Goal: Task Accomplishment & Management: Use online tool/utility

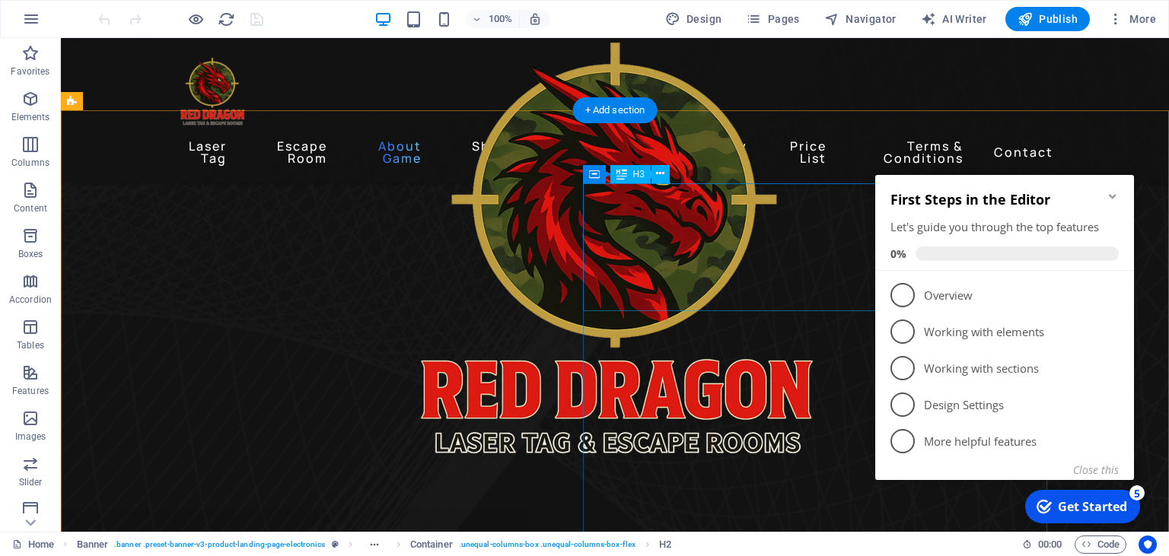
scroll to position [964, 0]
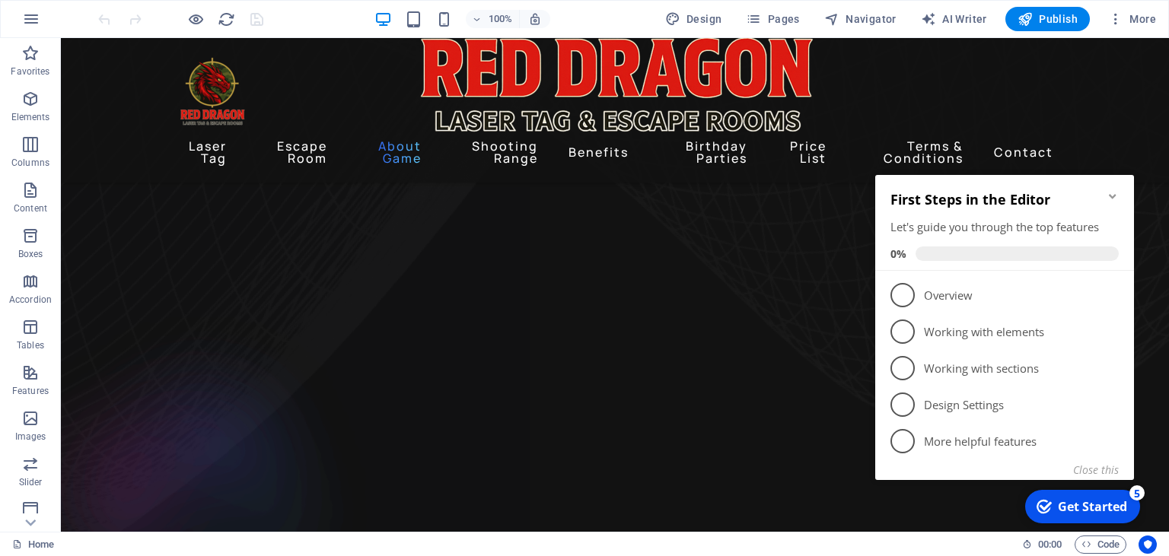
click at [1103, 202] on h2 "First Steps in the Editor" at bounding box center [1004, 199] width 228 height 18
click at [820, 333] on figure at bounding box center [615, 472] width 1108 height 572
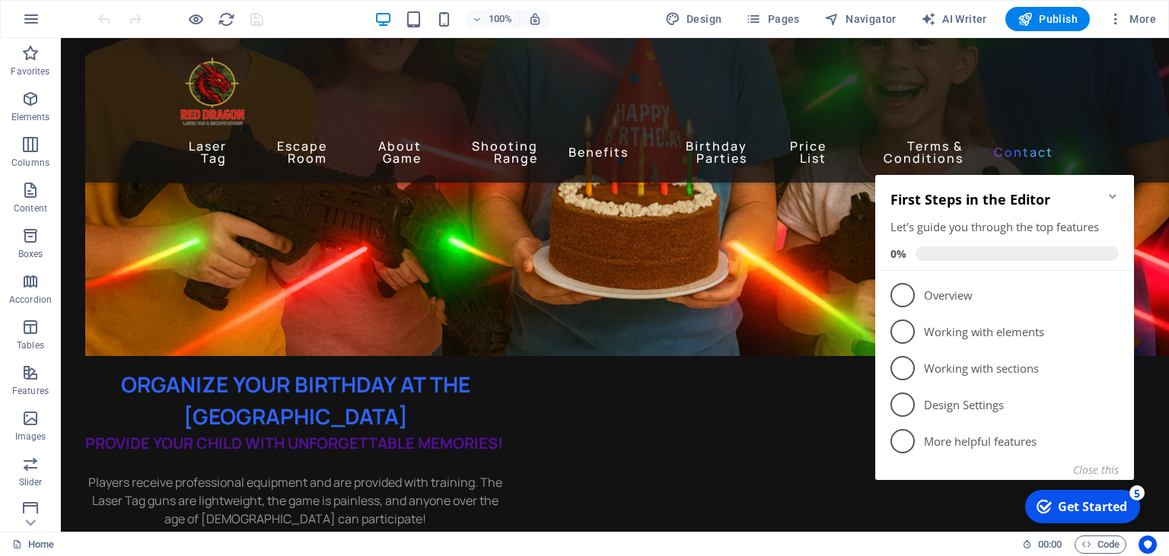
scroll to position [6910, 0]
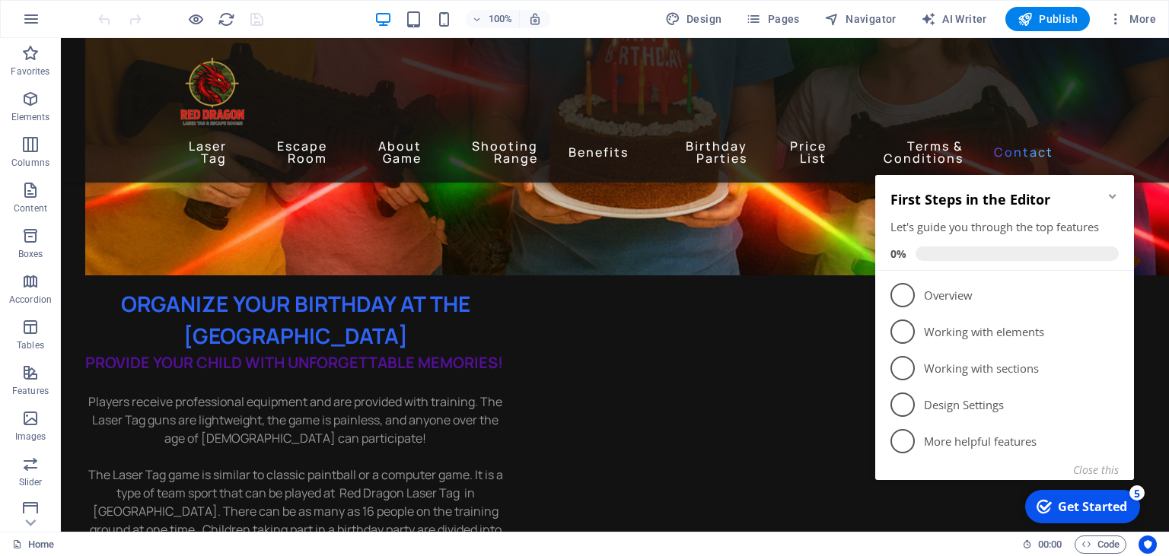
click at [1110, 193] on icon "Minimize checklist" at bounding box center [1113, 196] width 12 height 12
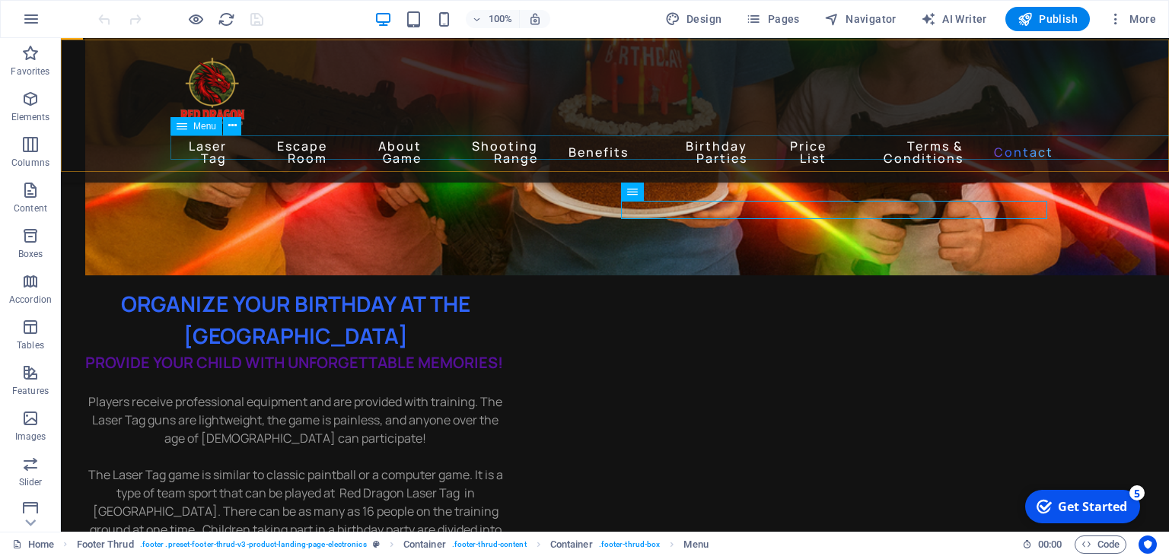
scroll to position [6588, 0]
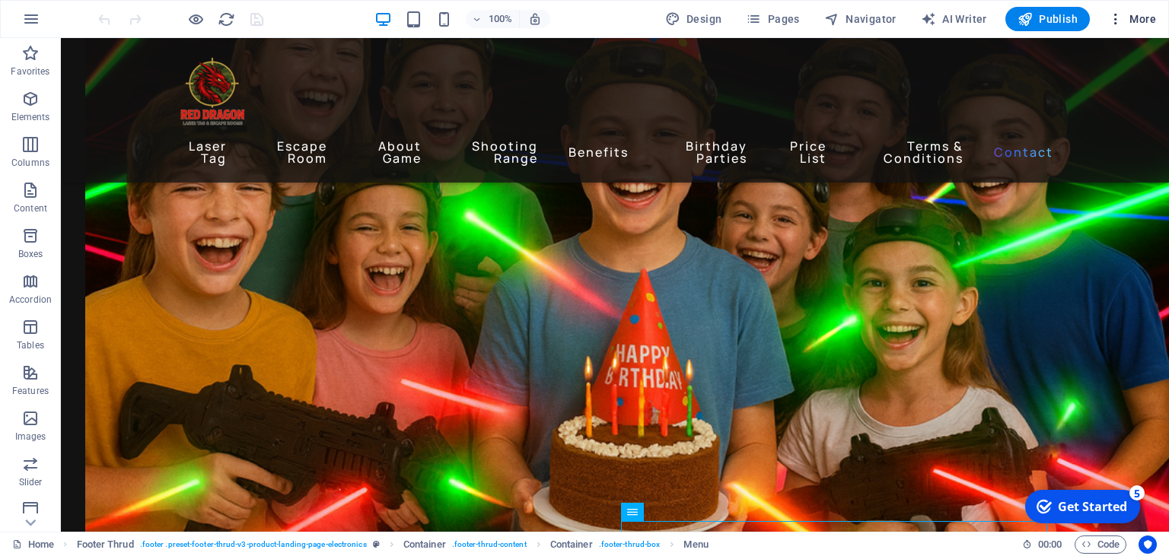
click at [1128, 17] on span "More" at bounding box center [1132, 18] width 48 height 15
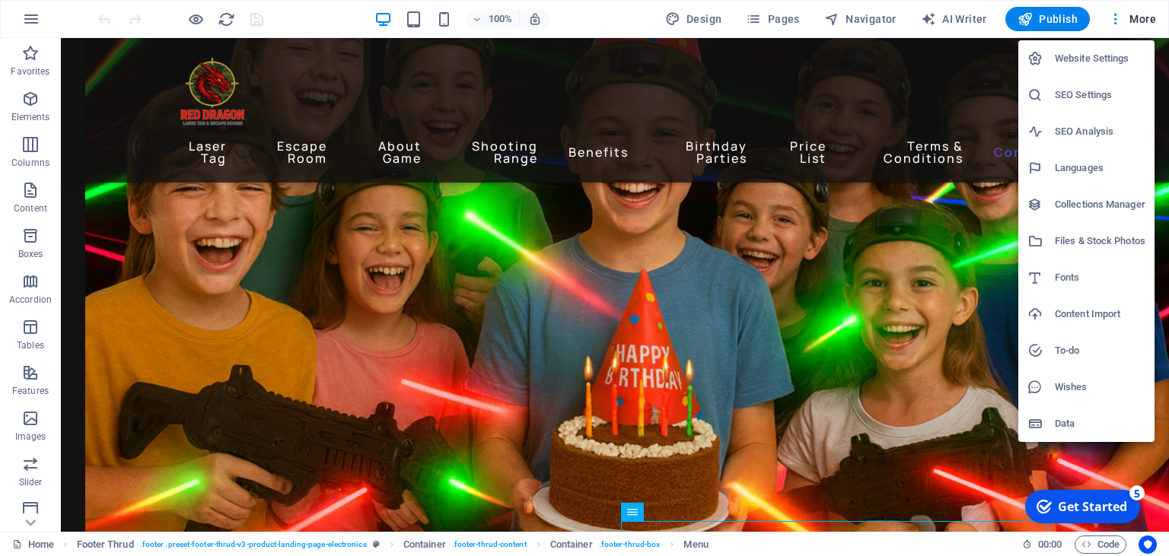
click at [781, 18] on div at bounding box center [584, 278] width 1169 height 556
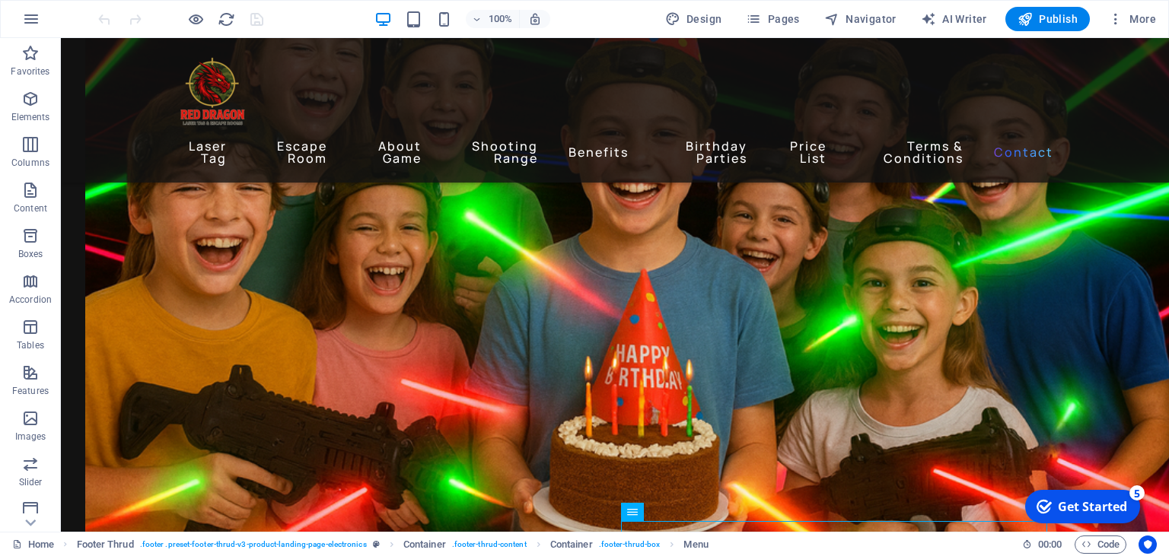
click at [0, 0] on icon "button" at bounding box center [0, 0] width 0 height 0
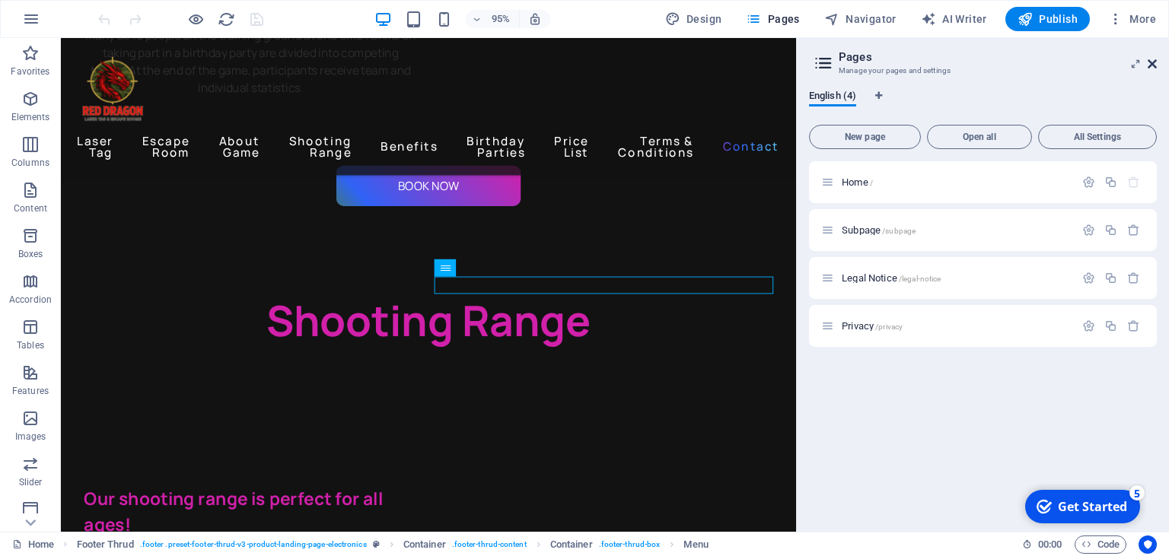
click at [1150, 63] on icon at bounding box center [1152, 64] width 9 height 12
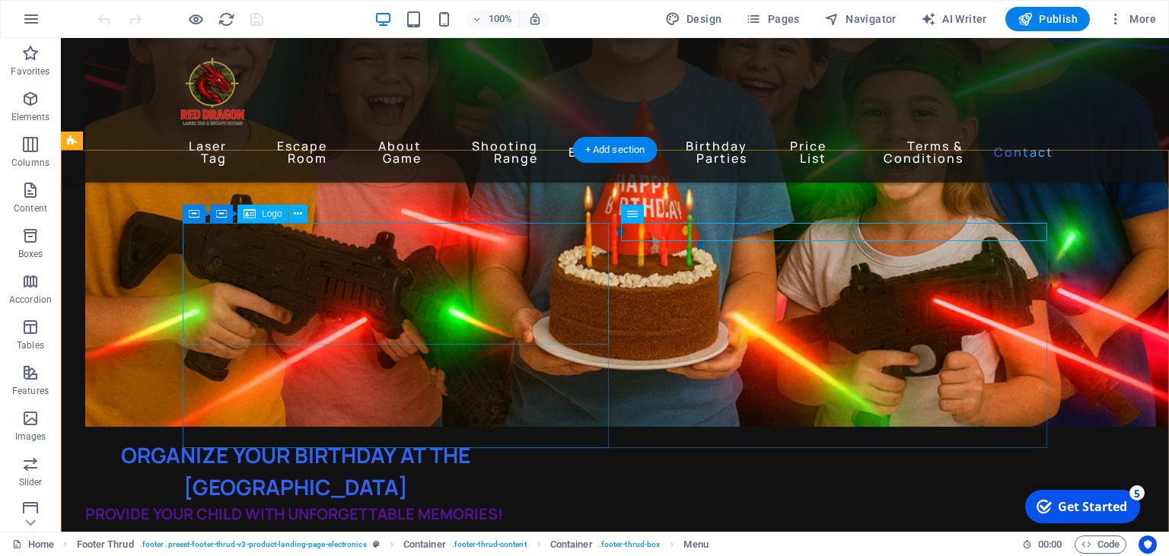
scroll to position [6910, 0]
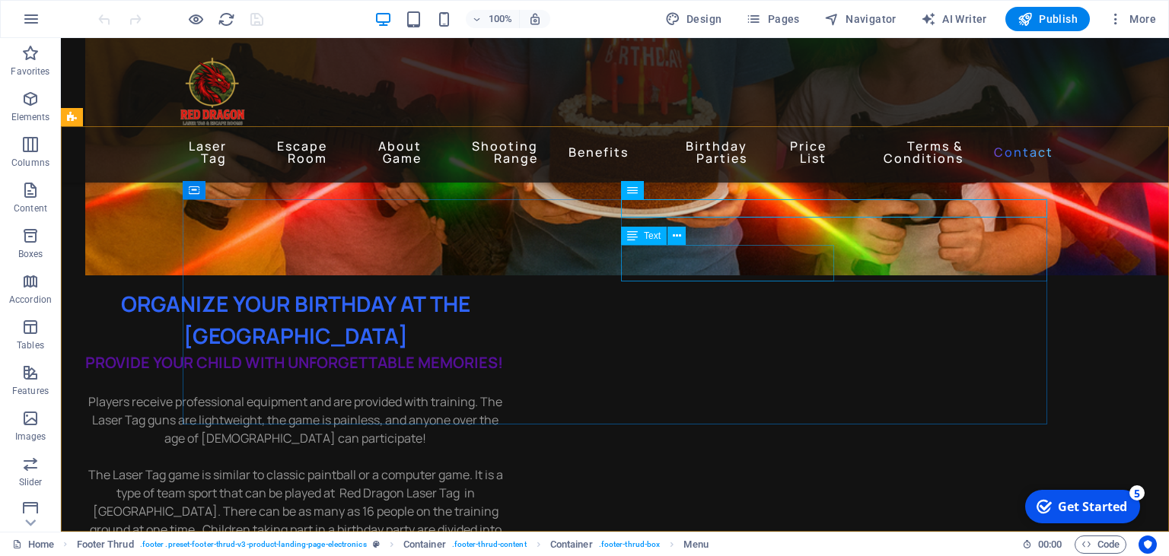
click at [644, 239] on div "Text" at bounding box center [644, 236] width 46 height 18
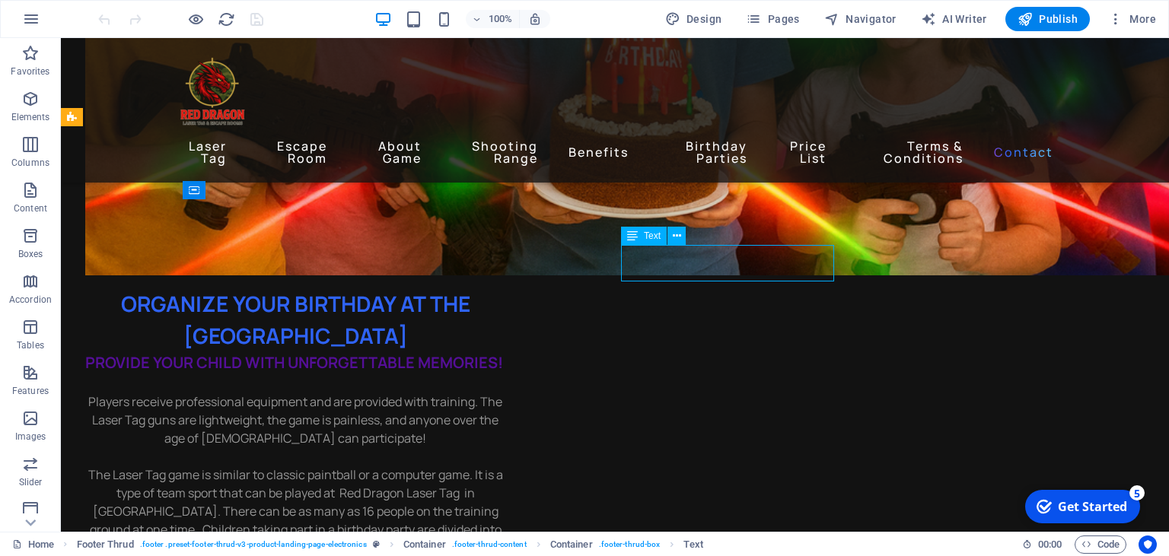
click at [650, 243] on div "Text" at bounding box center [644, 236] width 46 height 18
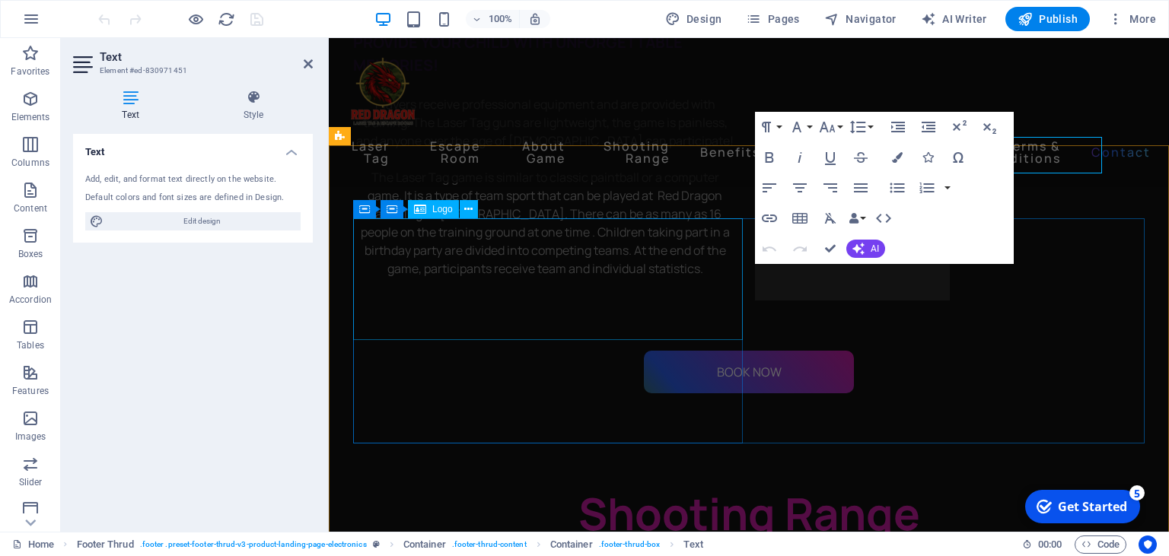
scroll to position [7018, 0]
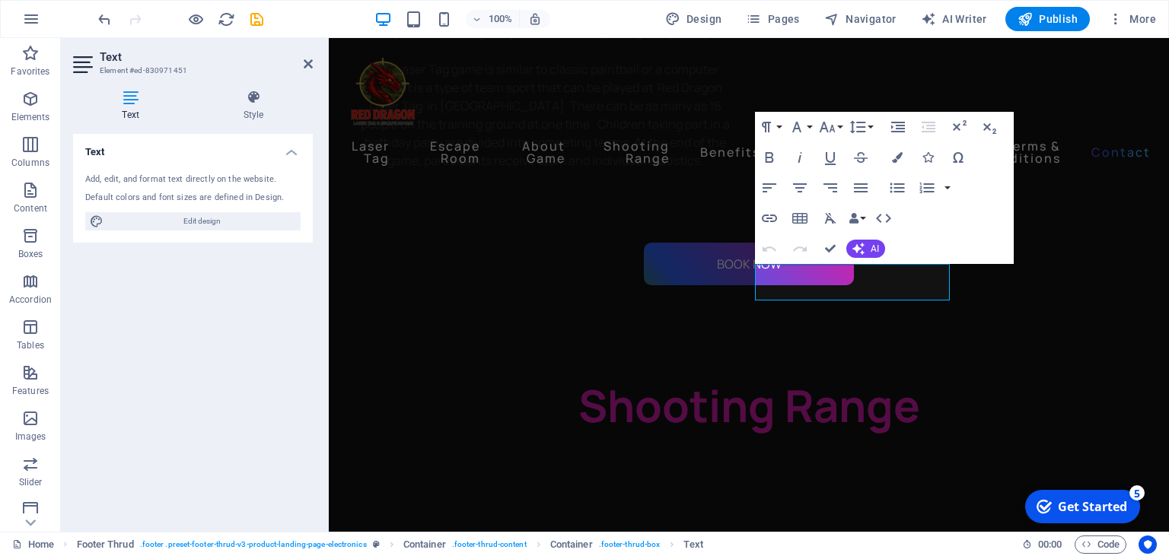
click at [321, 65] on aside "Text Element #ed-830971451 Text Style Text Add, edit, and format text directly …" at bounding box center [195, 285] width 268 height 494
click at [315, 65] on aside "Text Element #ed-830971451 Text Style Text Add, edit, and format text directly …" at bounding box center [195, 285] width 268 height 494
click at [303, 71] on header "Text Element #ed-830971451" at bounding box center [193, 58] width 240 height 40
click at [307, 64] on icon at bounding box center [308, 64] width 9 height 12
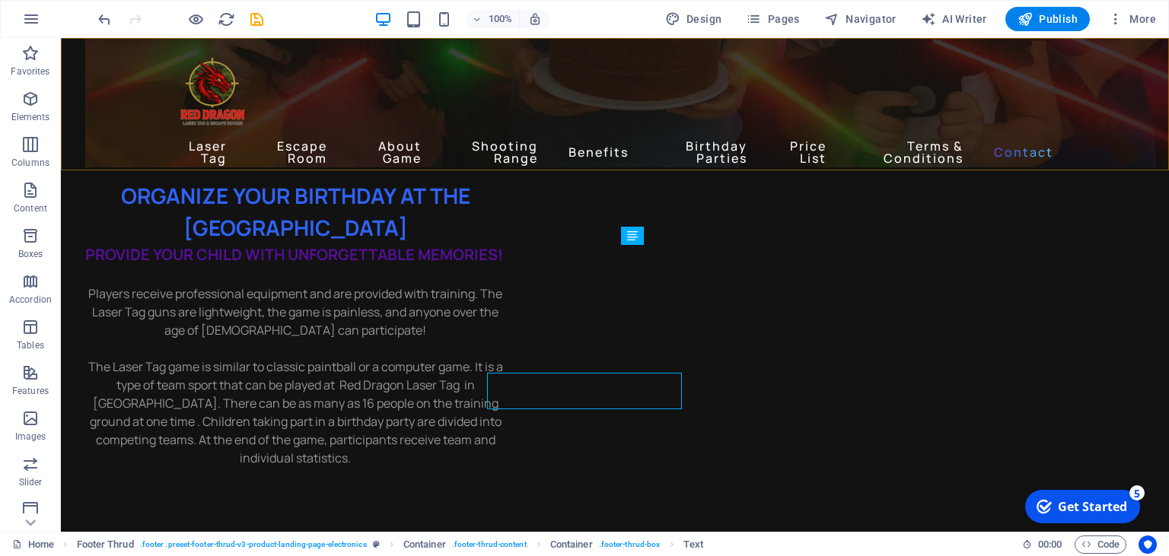
scroll to position [6910, 0]
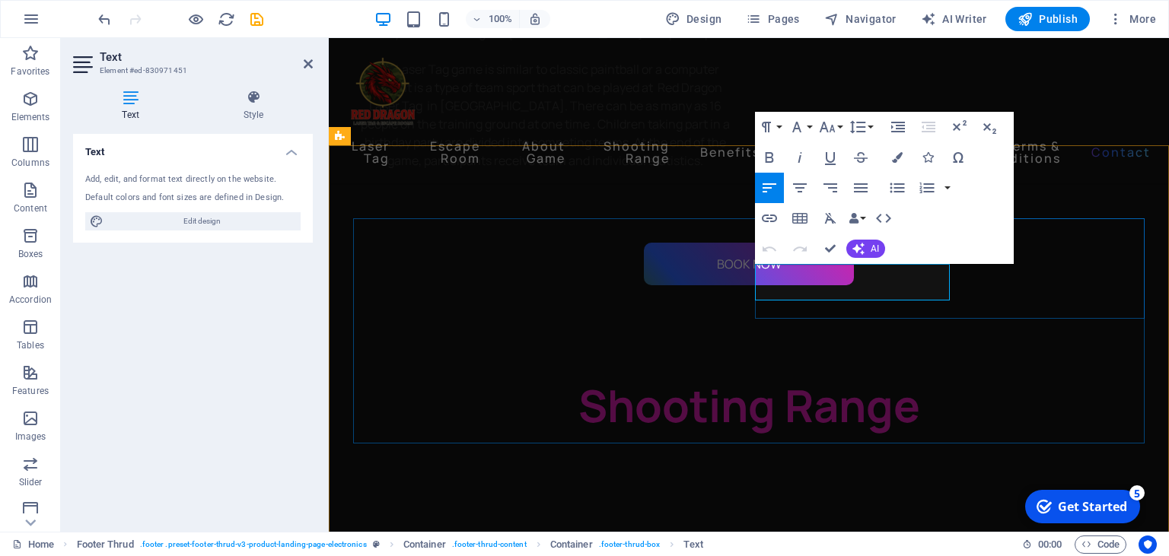
drag, startPoint x: 926, startPoint y: 278, endPoint x: 820, endPoint y: 265, distance: 105.8
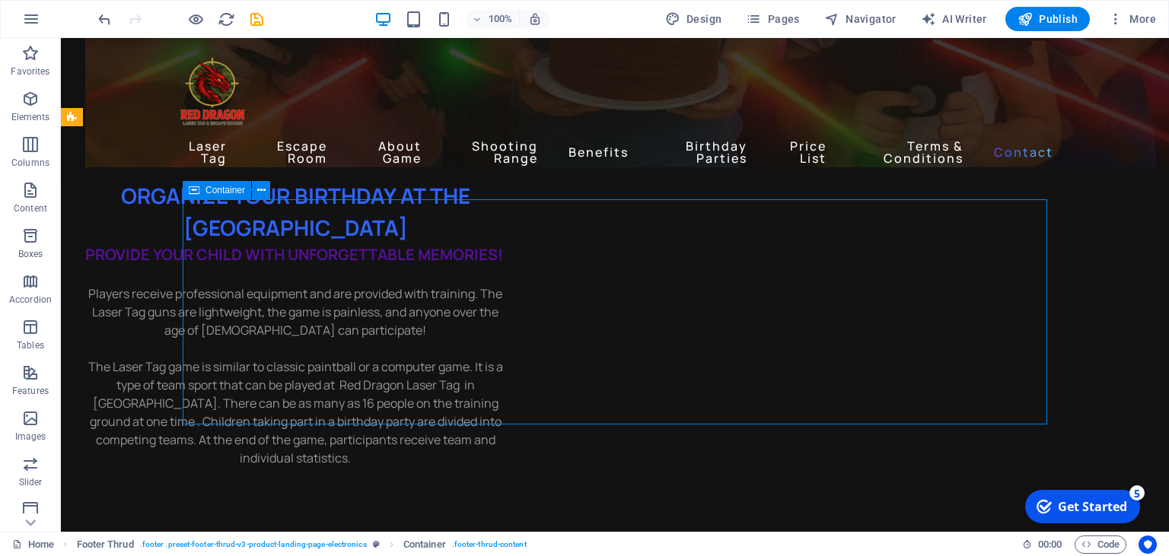
scroll to position [6910, 0]
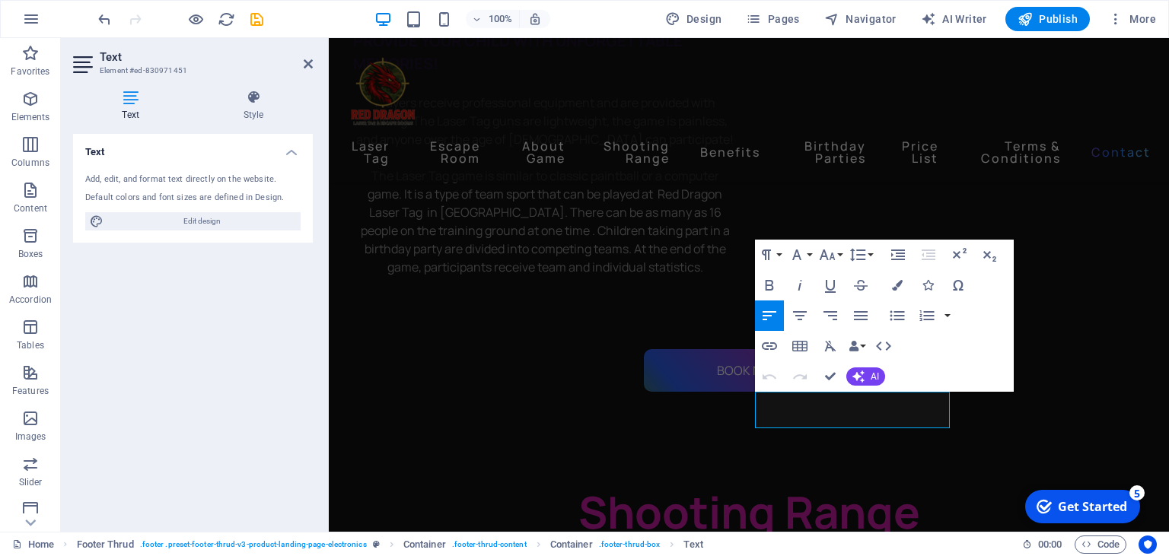
scroll to position [6858, 0]
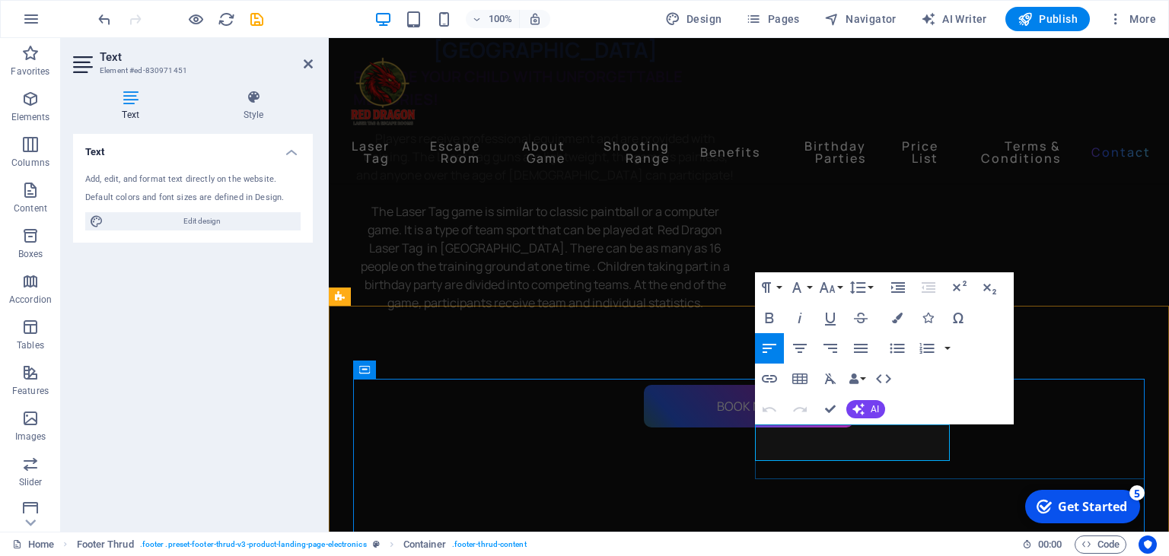
scroll to position [6749, 0]
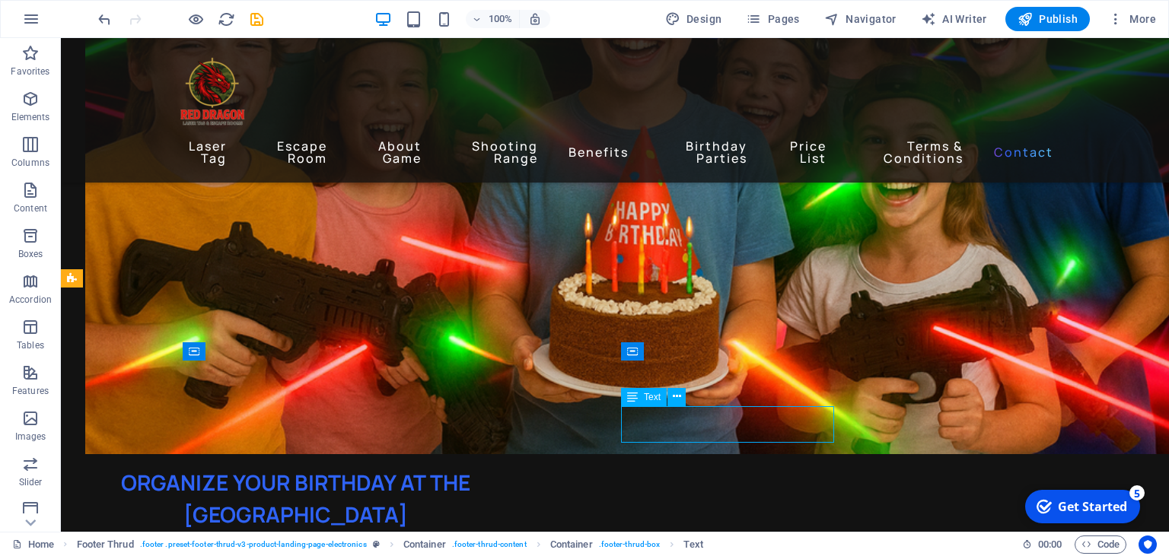
scroll to position [6858, 0]
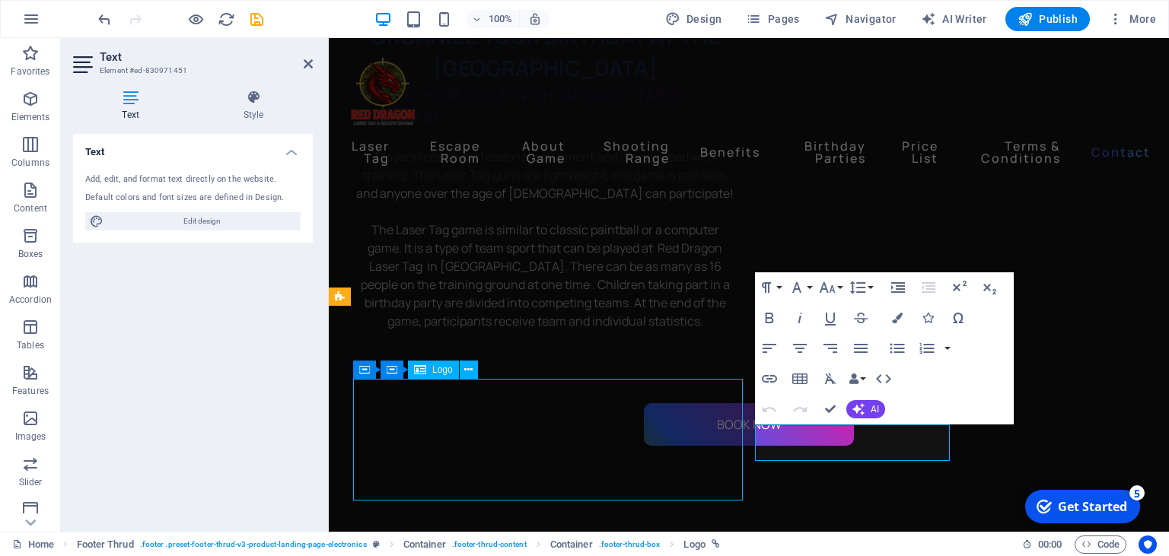
scroll to position [6749, 0]
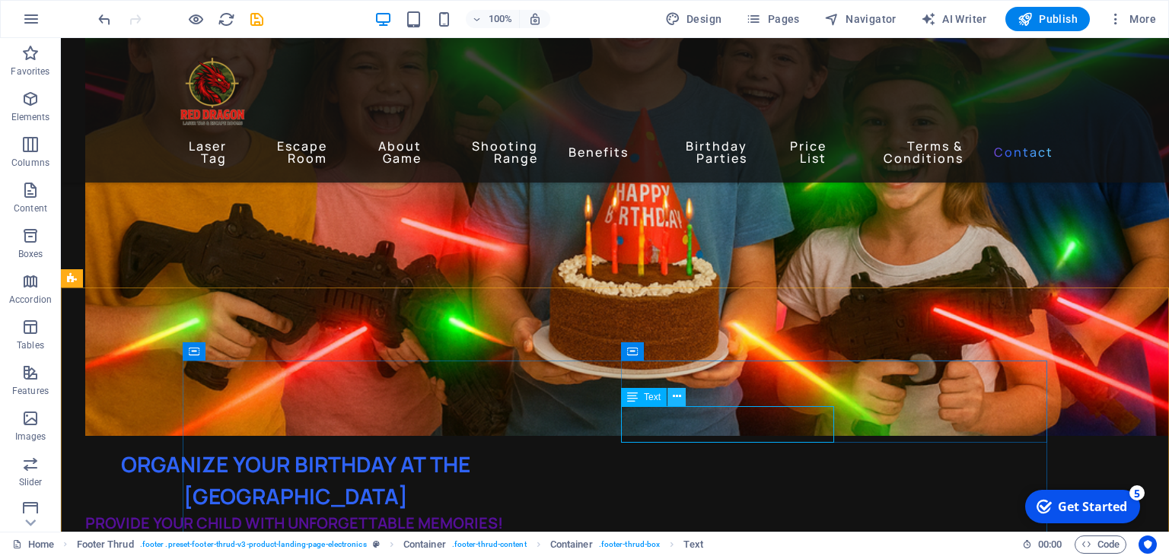
click at [677, 401] on icon at bounding box center [677, 397] width 8 height 16
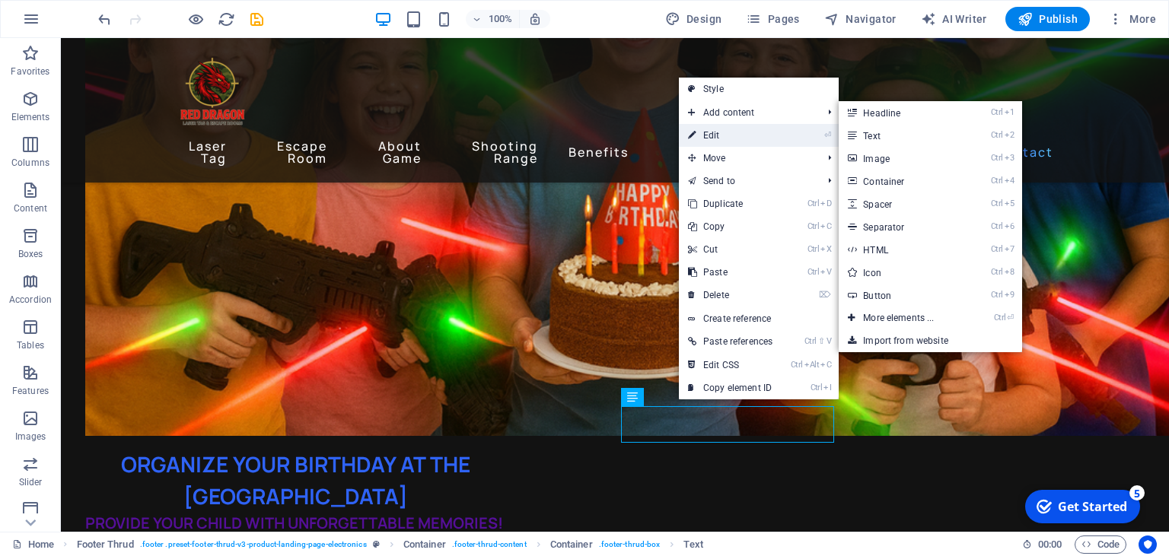
click at [712, 129] on link "⏎ Edit" at bounding box center [730, 135] width 103 height 23
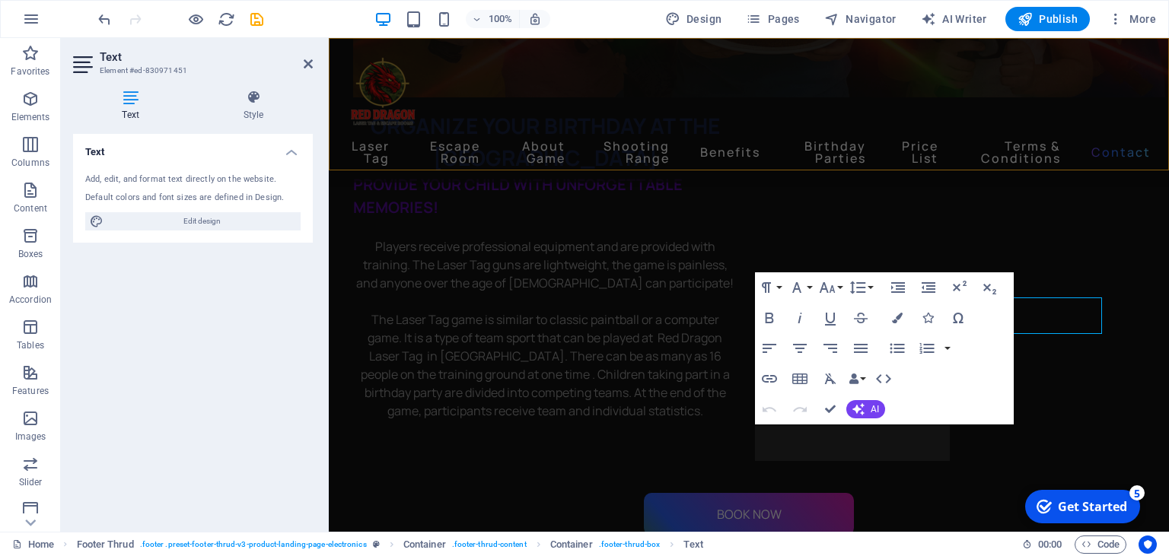
scroll to position [6858, 0]
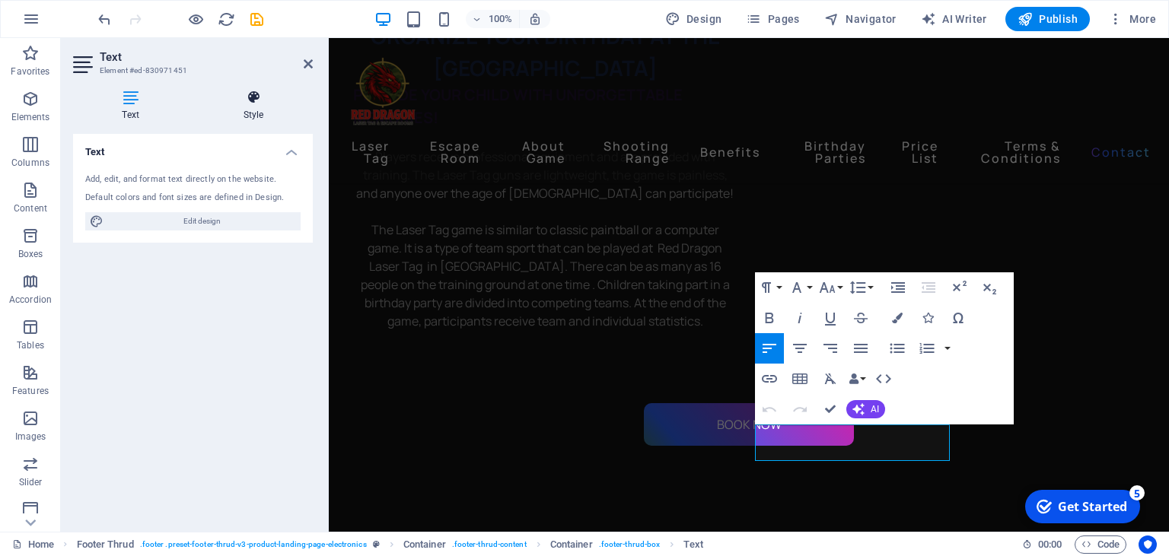
click at [253, 113] on h4 "Style" at bounding box center [253, 106] width 119 height 32
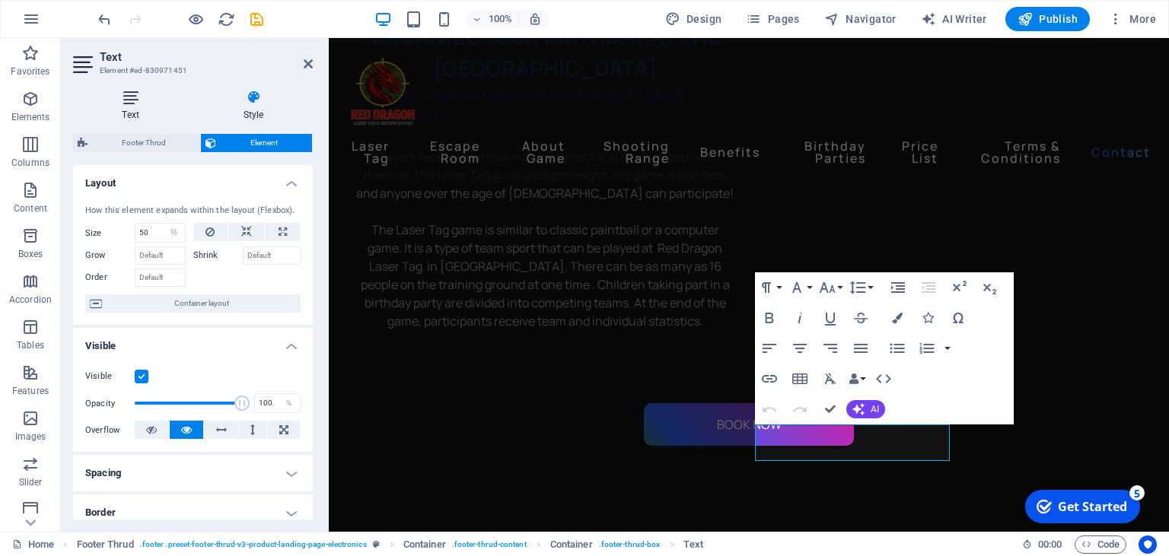
click at [142, 113] on h4 "Text" at bounding box center [133, 106] width 121 height 32
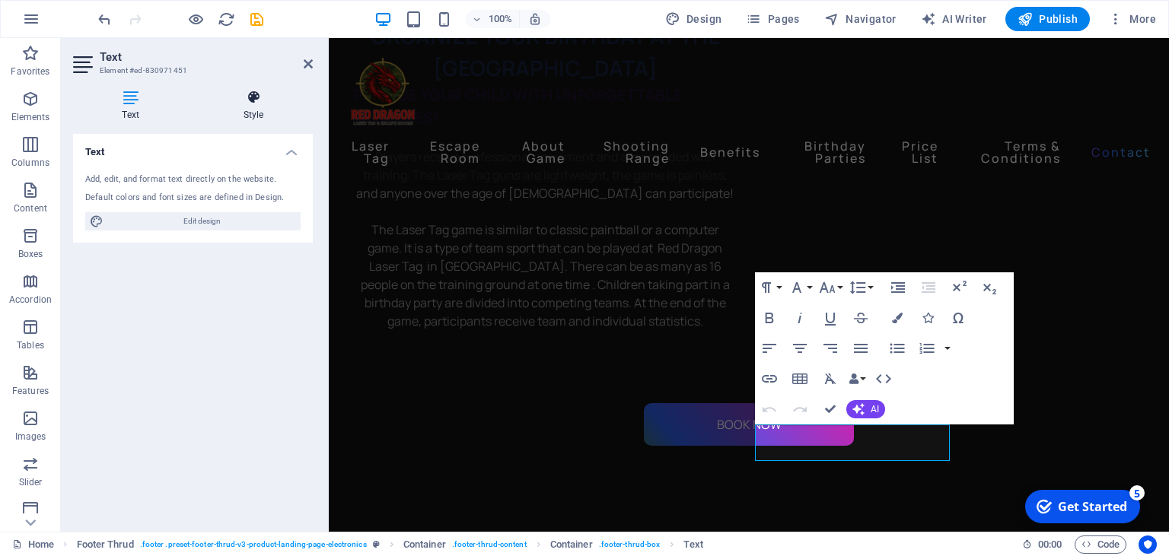
click at [288, 107] on h4 "Style" at bounding box center [253, 106] width 119 height 32
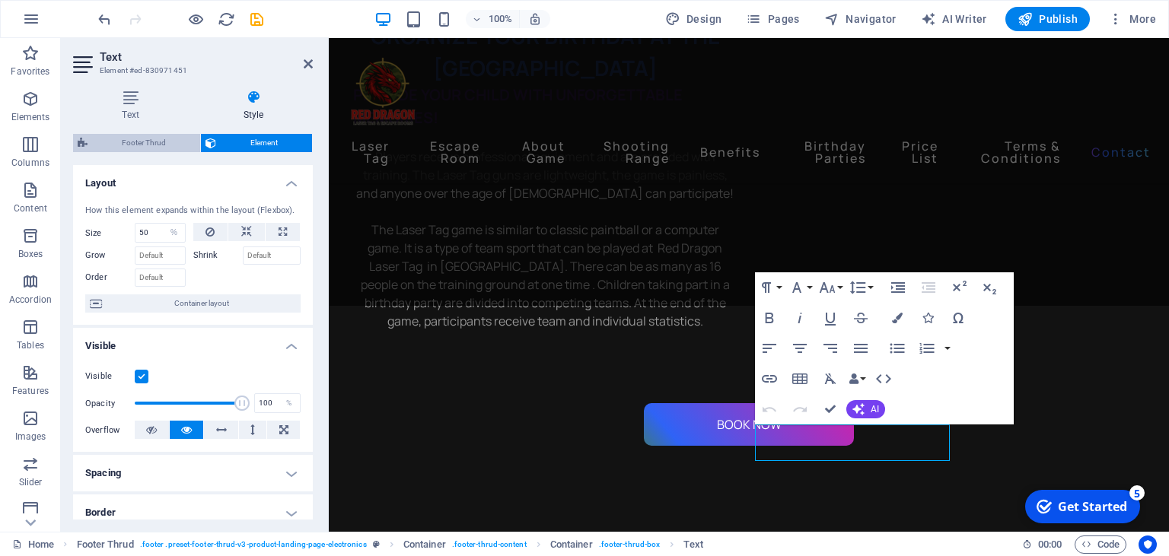
click at [177, 147] on span "Footer Thrud" at bounding box center [144, 143] width 104 height 18
select select "rem"
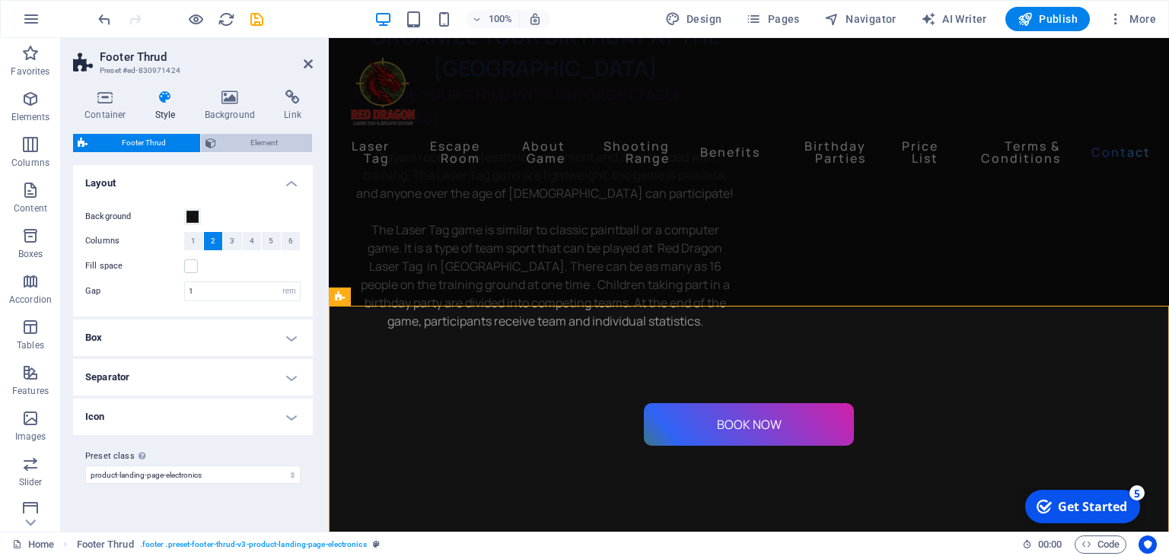
click at [263, 142] on span "Element" at bounding box center [264, 143] width 87 height 18
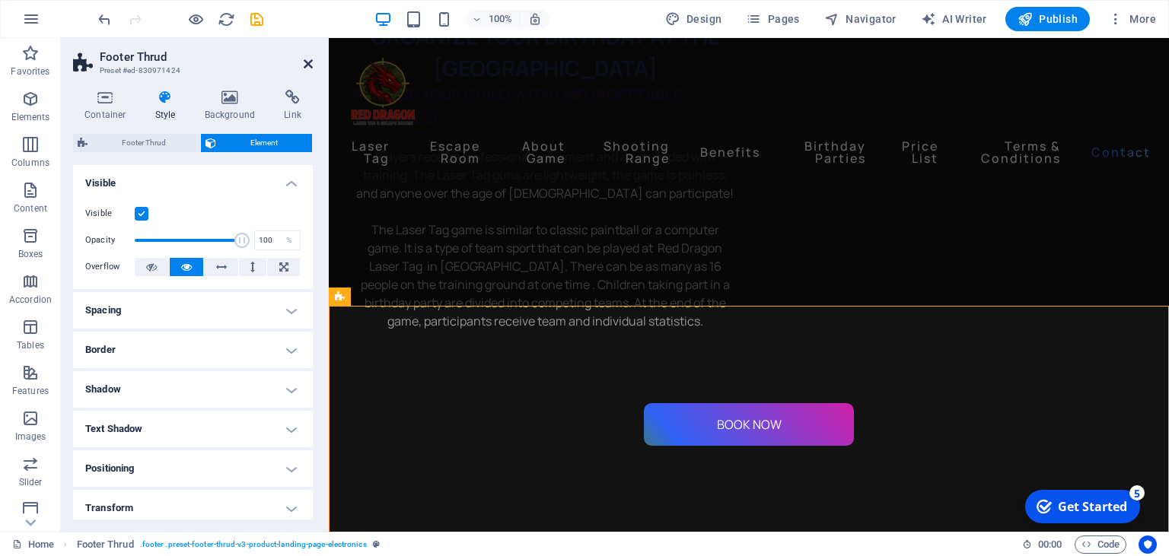
click at [307, 61] on icon at bounding box center [308, 64] width 9 height 12
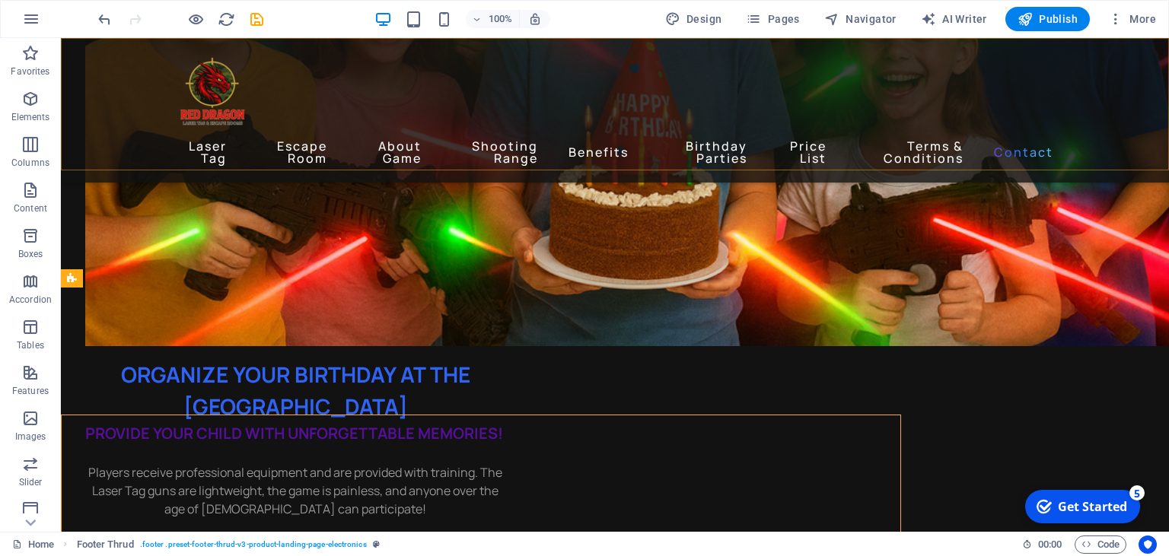
scroll to position [6749, 0]
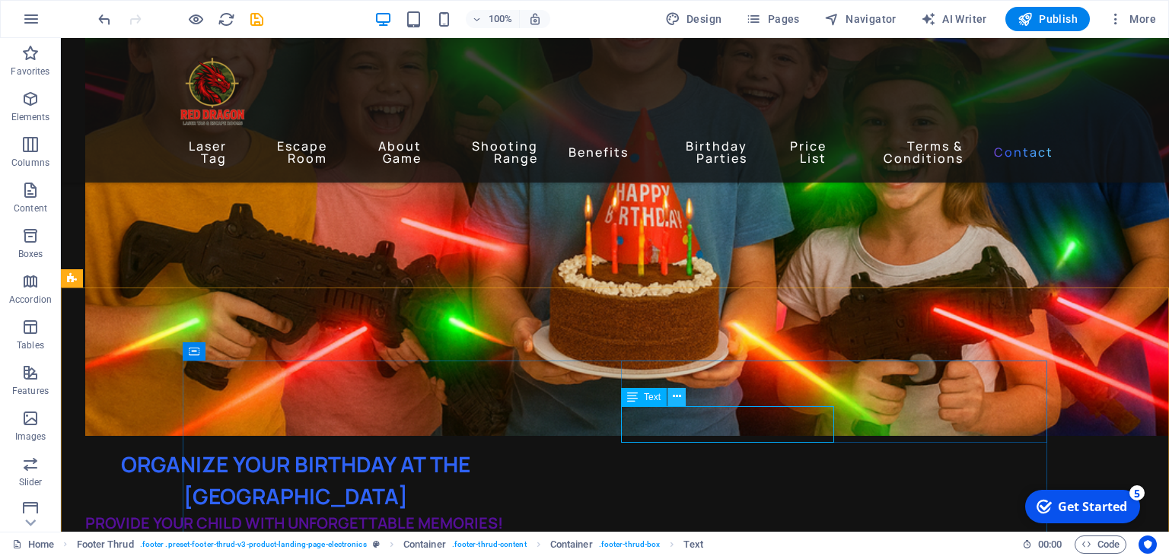
click at [676, 400] on icon at bounding box center [677, 397] width 8 height 16
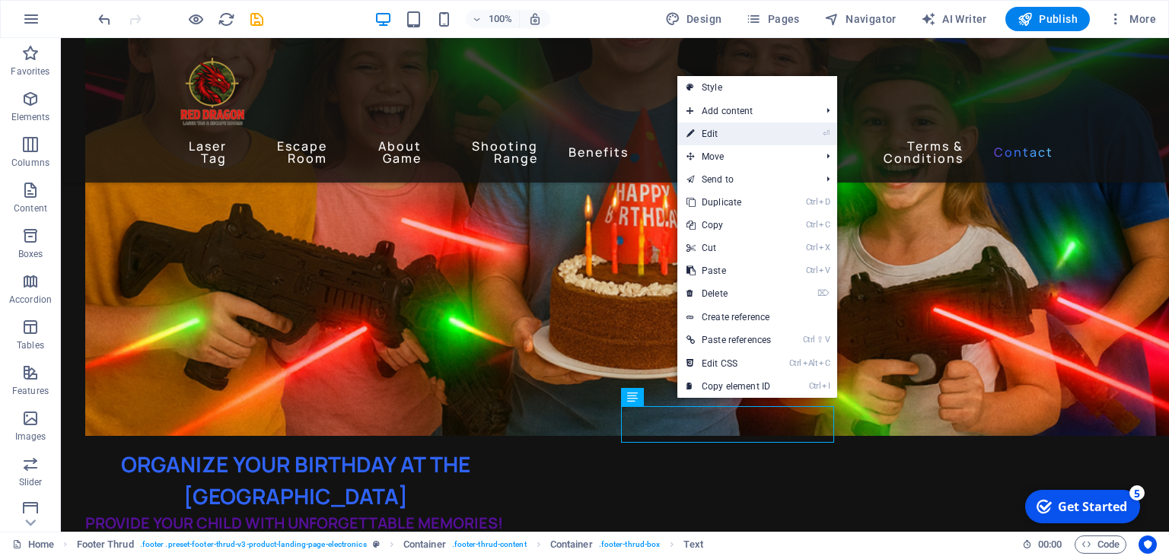
click at [734, 141] on link "⏎ Edit" at bounding box center [728, 134] width 103 height 23
select select "%"
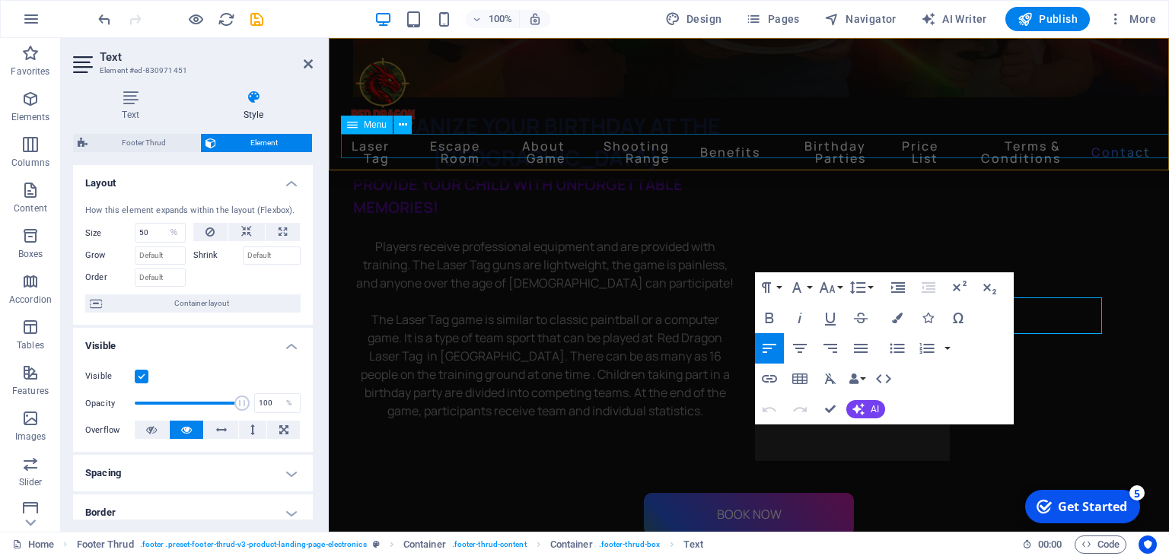
scroll to position [6858, 0]
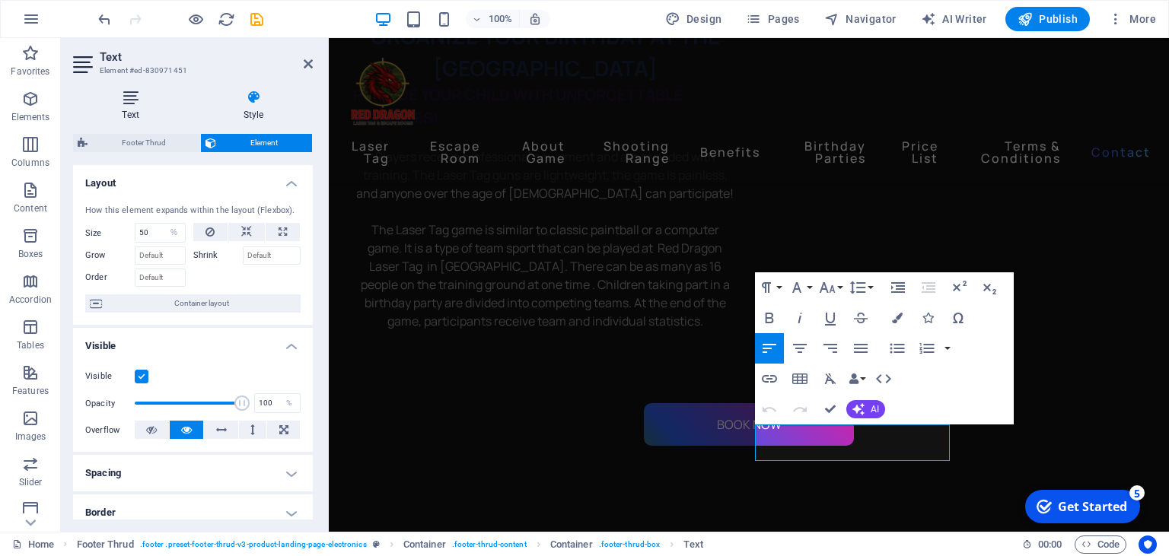
click at [132, 105] on h4 "Text" at bounding box center [133, 106] width 121 height 32
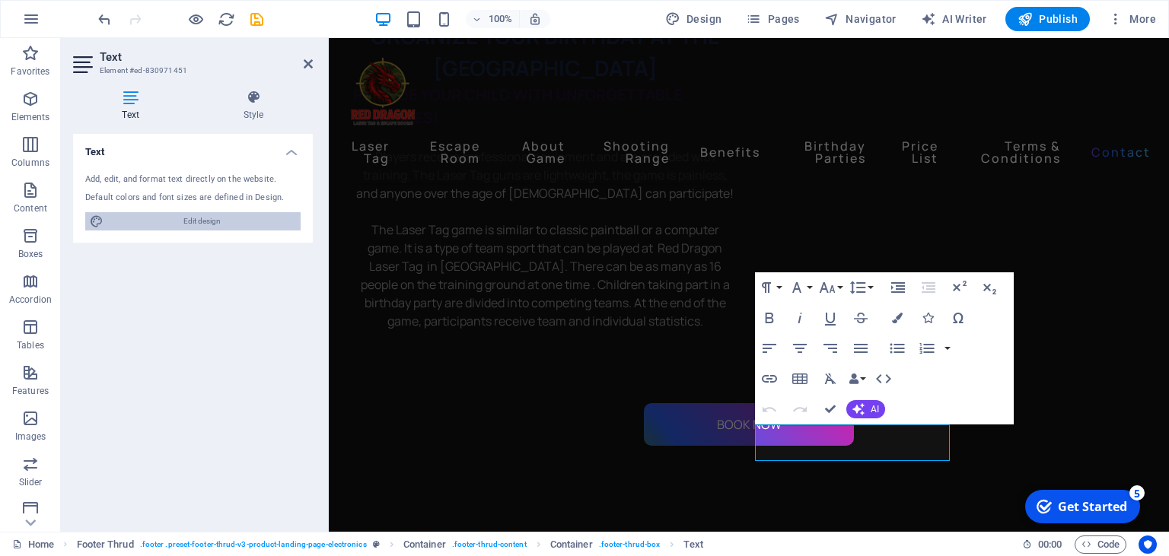
click at [213, 222] on span "Edit design" at bounding box center [202, 221] width 188 height 18
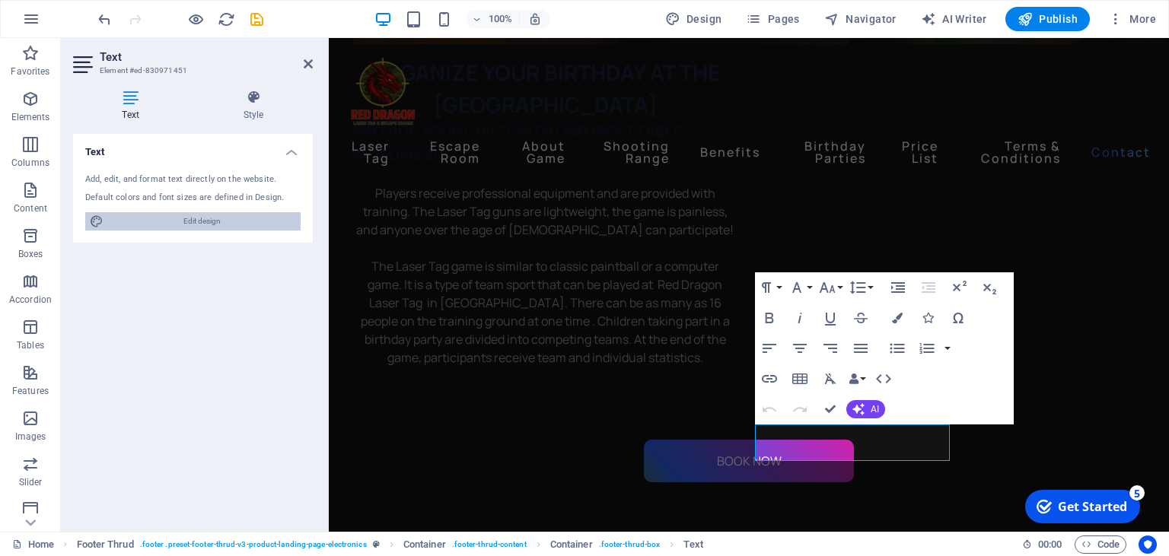
select select "px"
select select "400"
select select "px"
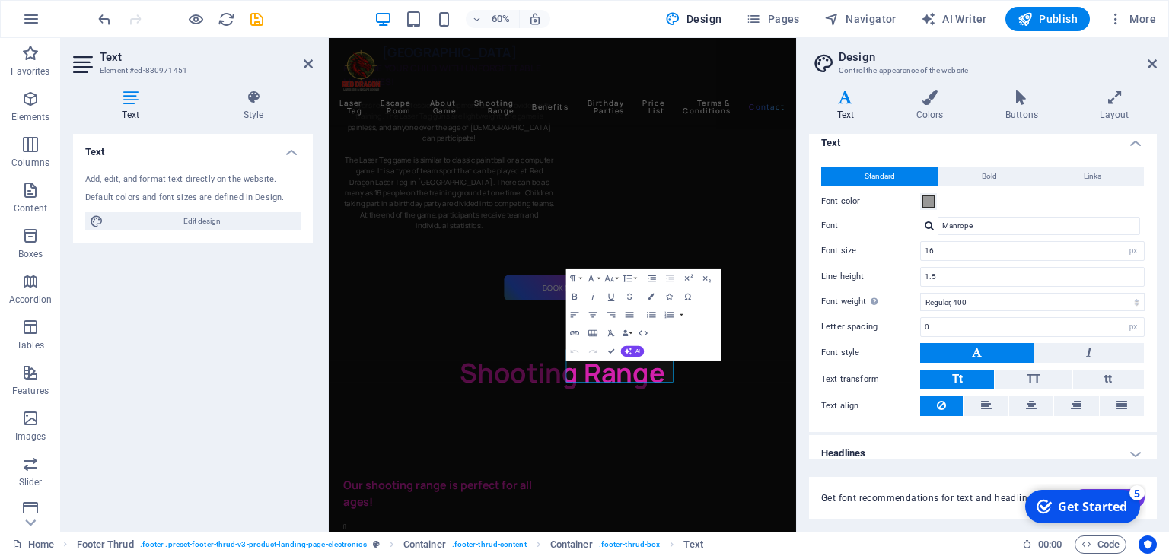
scroll to position [19, 0]
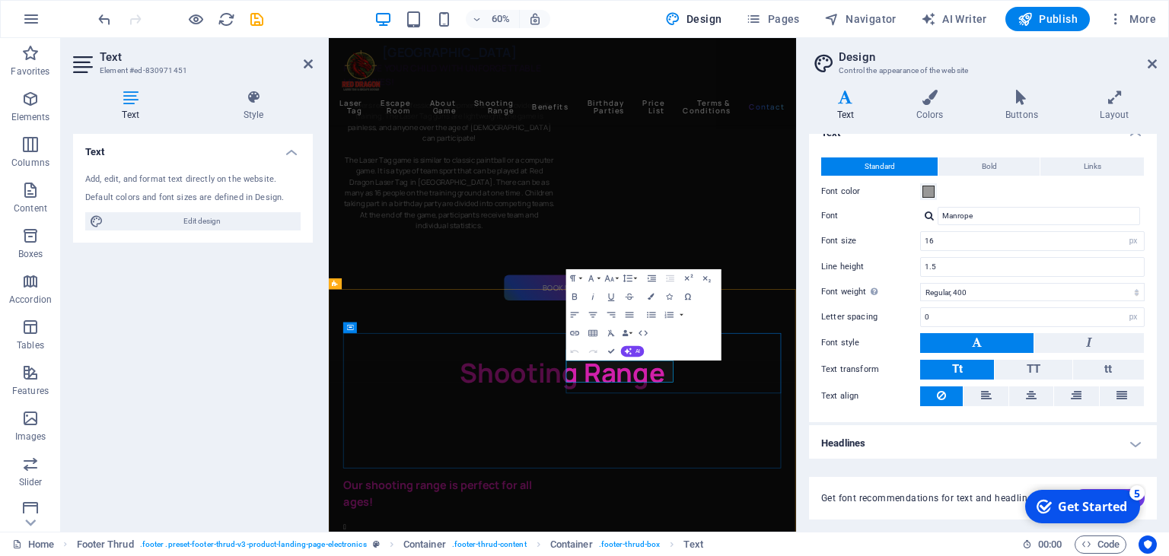
click at [1147, 56] on h2 "Design" at bounding box center [998, 57] width 318 height 14
click at [1150, 61] on icon at bounding box center [1152, 64] width 9 height 12
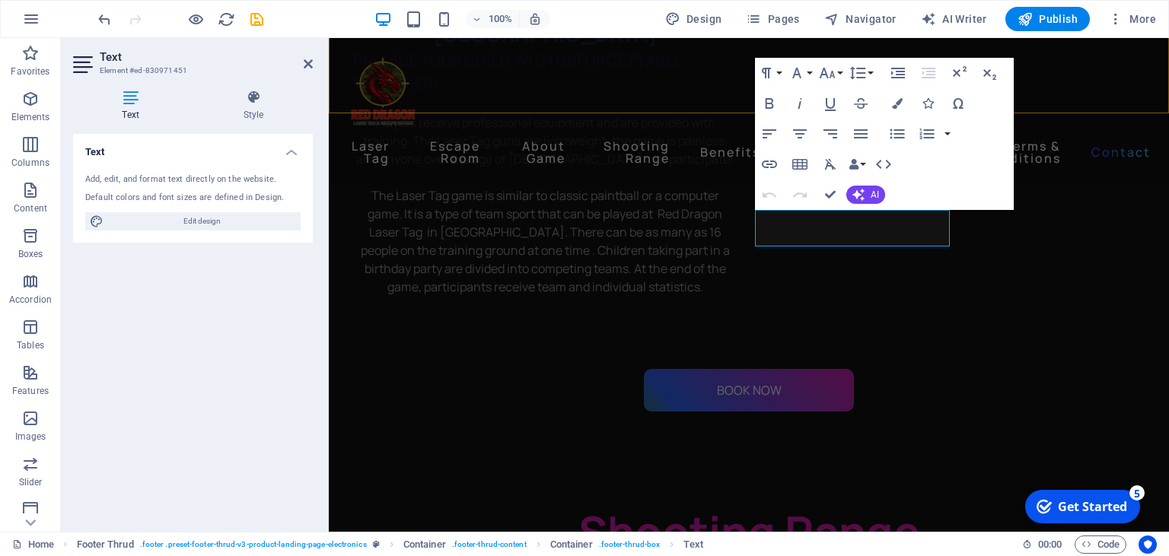
scroll to position [7015, 0]
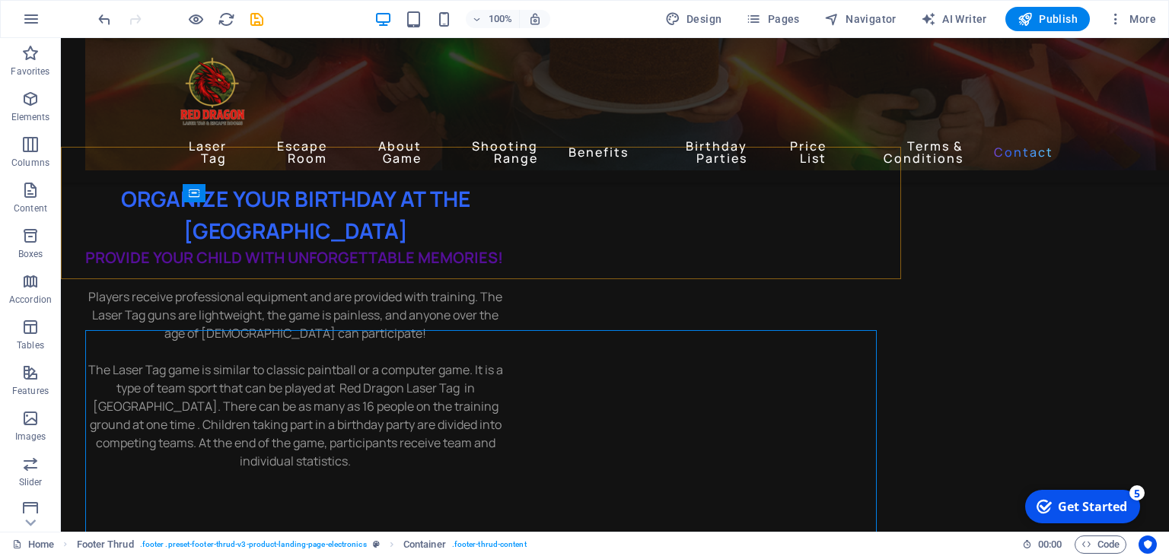
scroll to position [6907, 0]
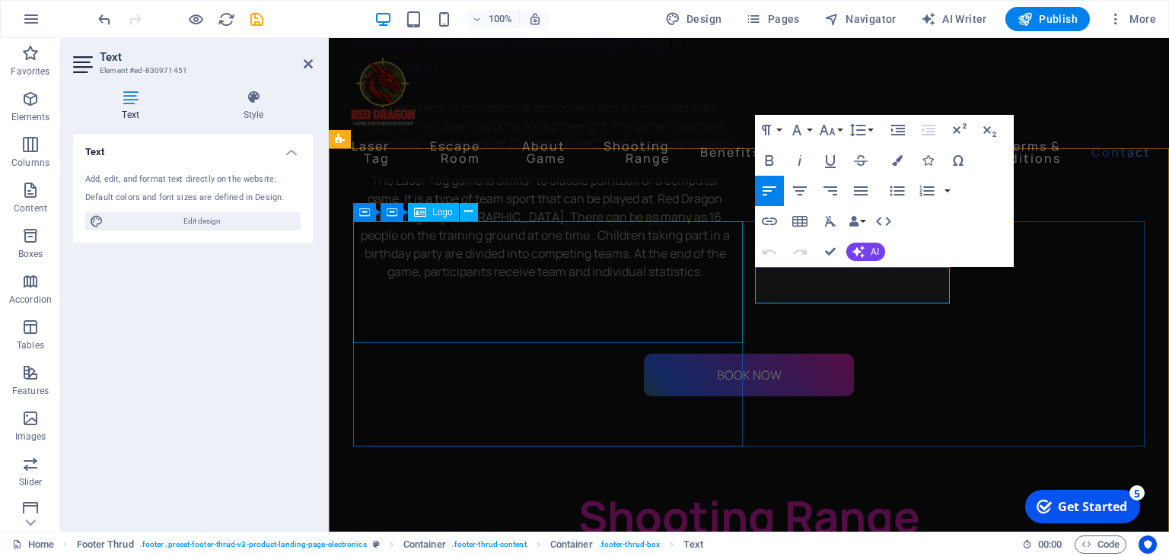
scroll to position [7015, 0]
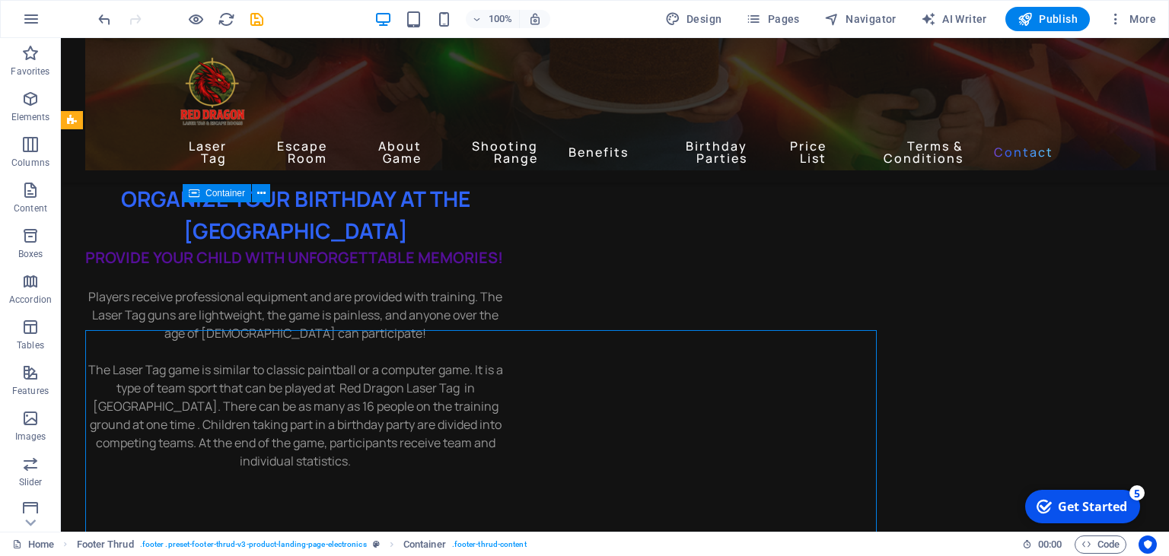
scroll to position [6907, 0]
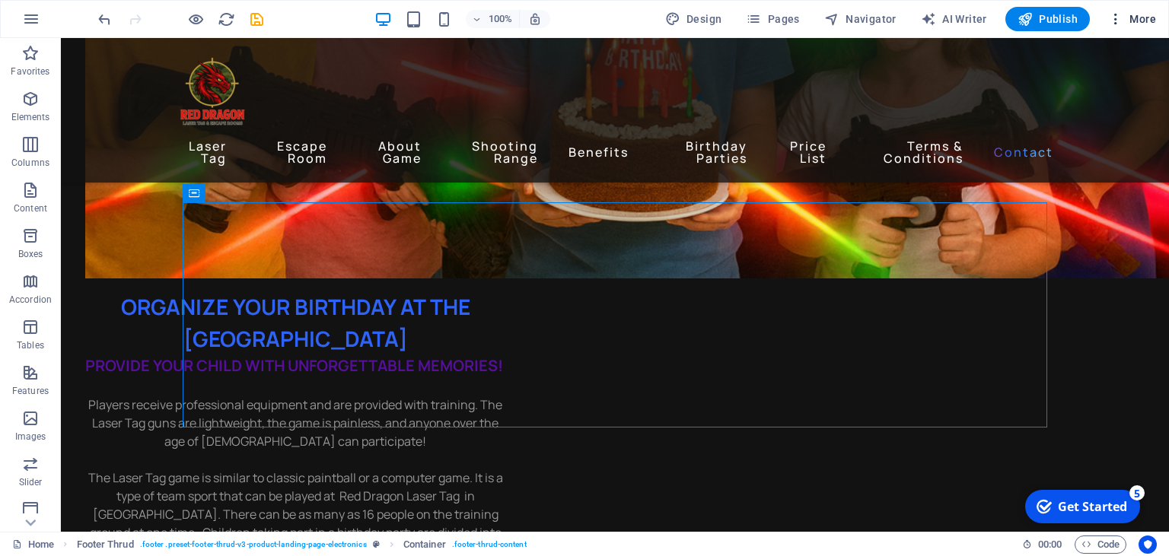
click at [1146, 19] on span "More" at bounding box center [1132, 18] width 48 height 15
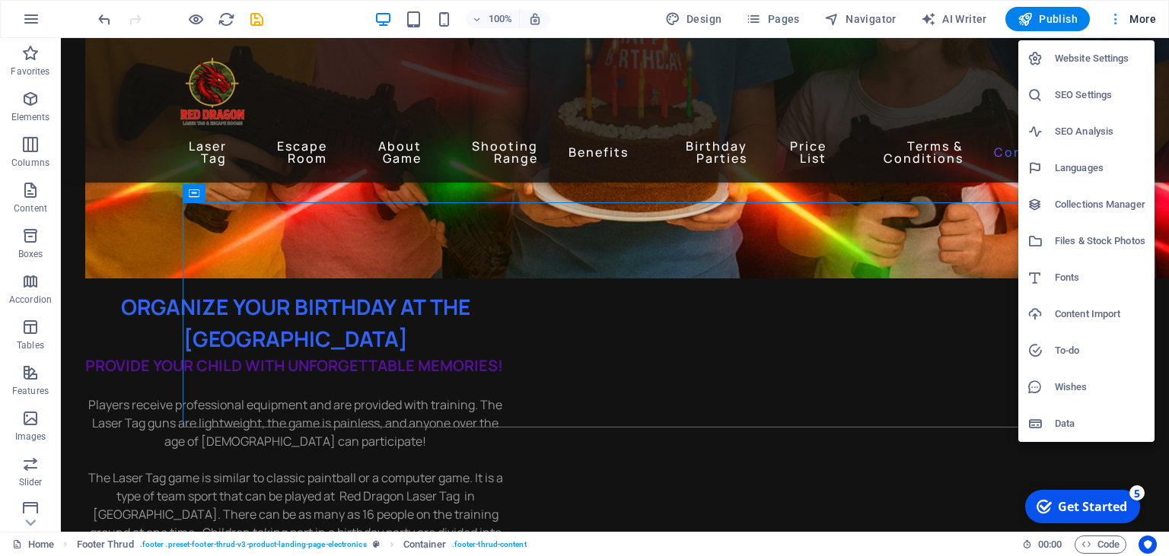
click at [1146, 19] on div at bounding box center [584, 278] width 1169 height 556
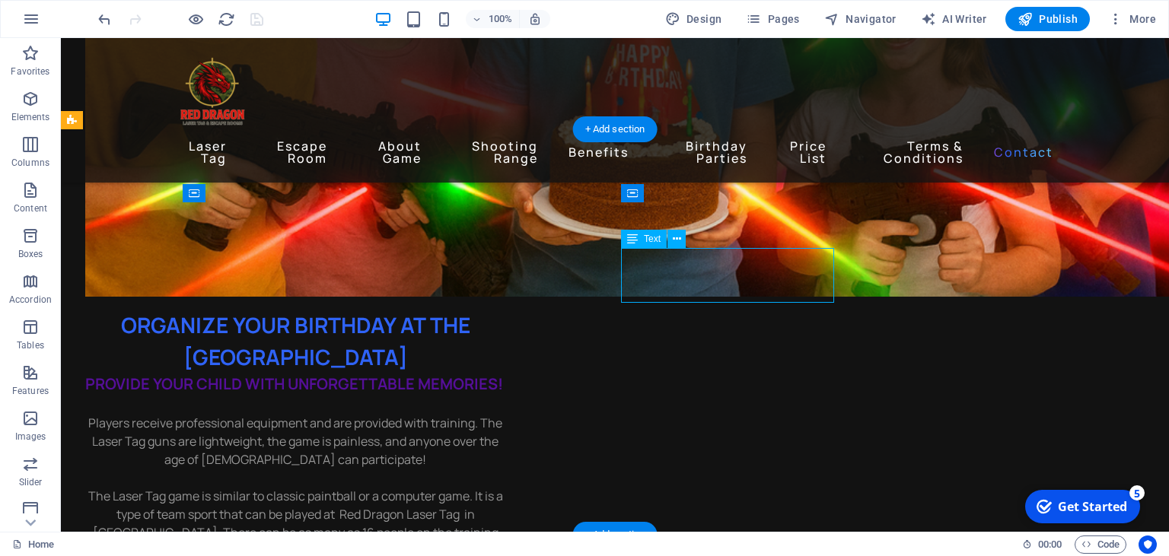
scroll to position [7015, 0]
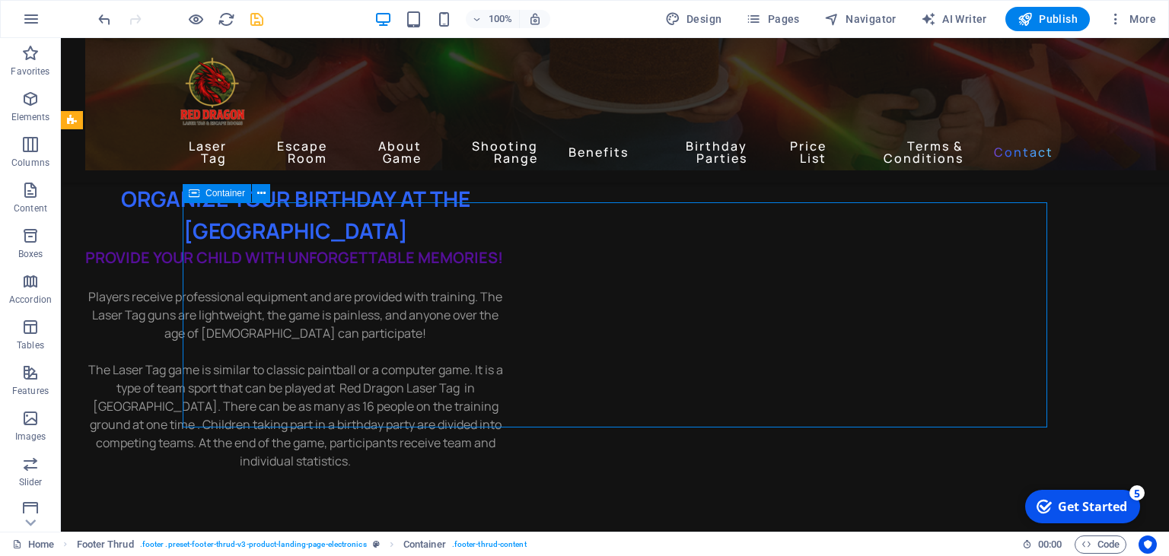
scroll to position [6907, 0]
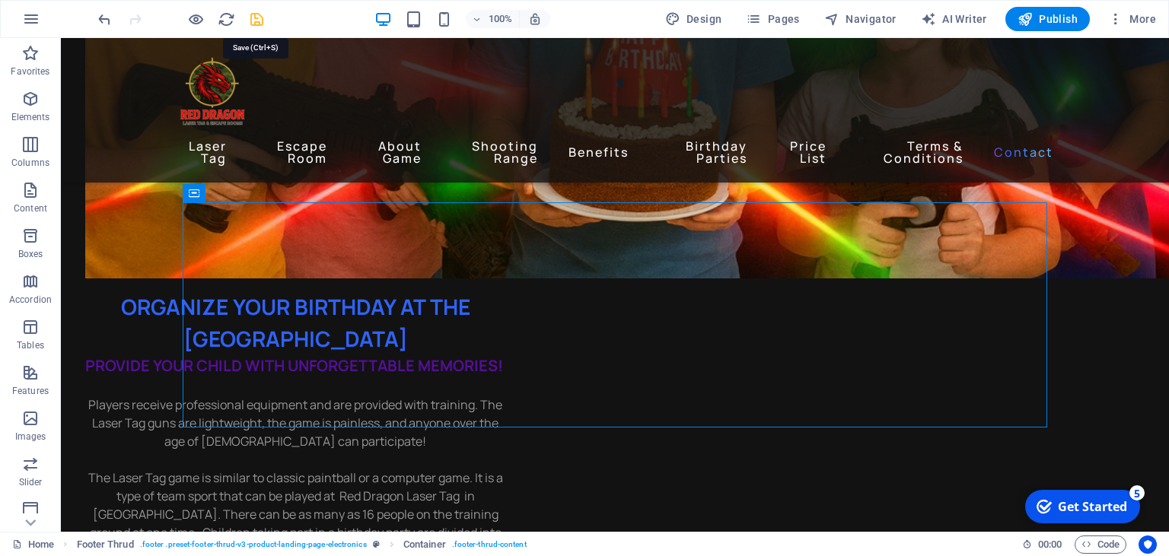
click at [262, 21] on icon "save" at bounding box center [257, 20] width 18 height 18
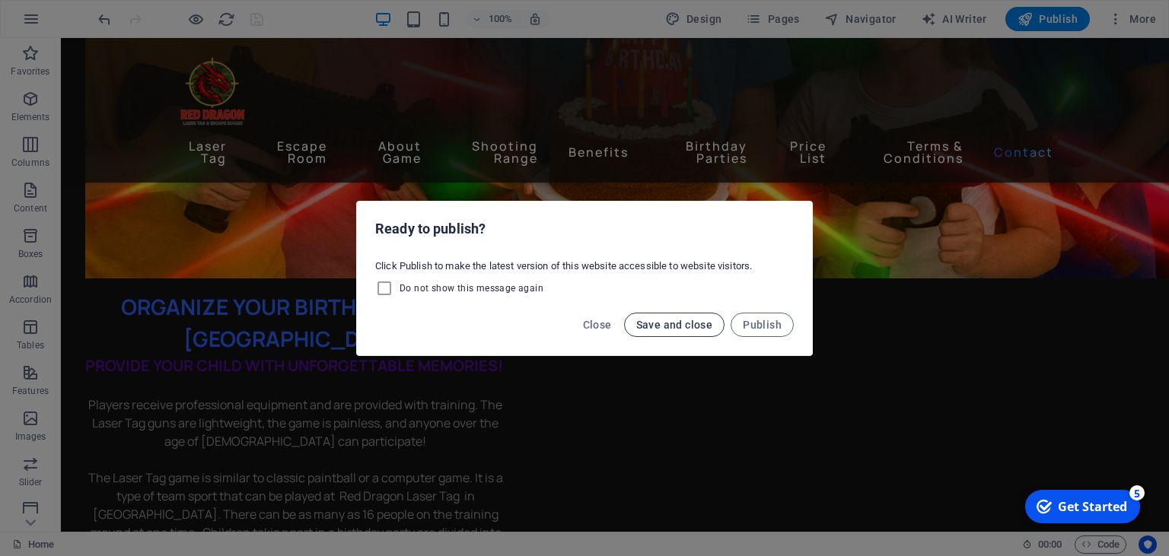
click at [683, 332] on button "Save and close" at bounding box center [674, 325] width 101 height 24
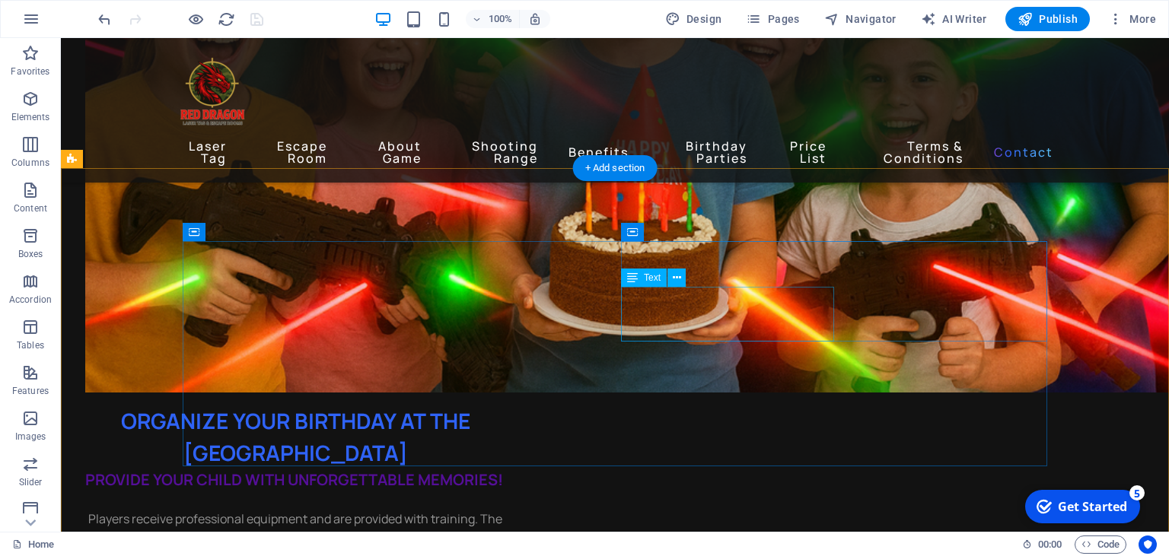
scroll to position [6749, 0]
